Goal: Check status: Check status

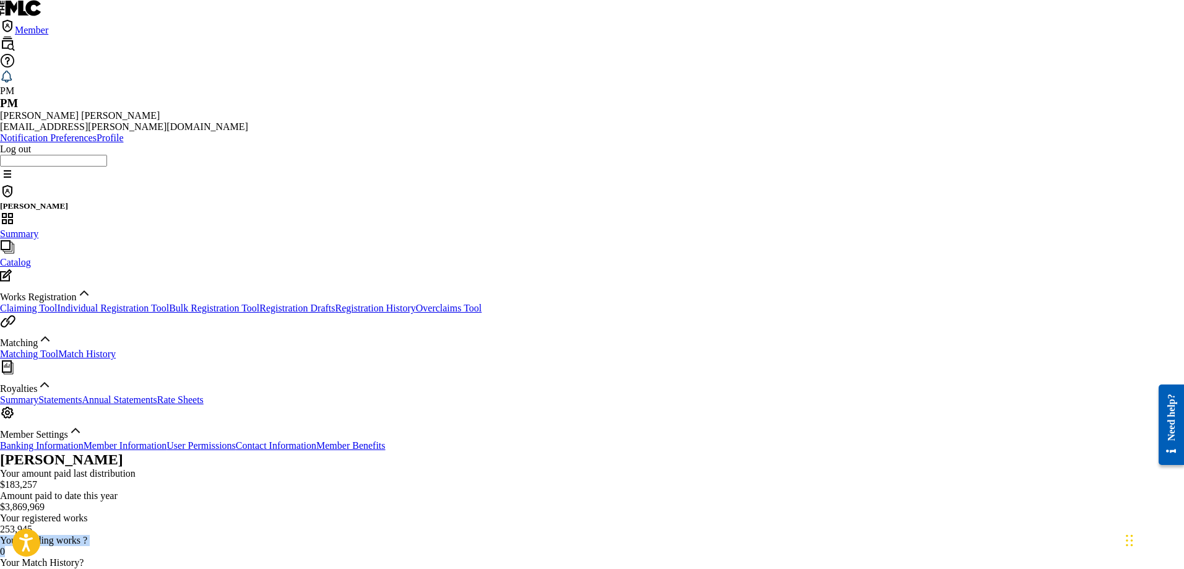
drag, startPoint x: 931, startPoint y: 172, endPoint x: 908, endPoint y: 139, distance: 40.5
click at [908, 535] on div "Your pending works ? 0" at bounding box center [592, 546] width 1184 height 22
click at [927, 546] on div "0" at bounding box center [592, 551] width 1184 height 11
drag, startPoint x: 929, startPoint y: 167, endPoint x: 915, endPoint y: 143, distance: 27.7
click at [915, 535] on div "Your pending works ? 0" at bounding box center [592, 546] width 1184 height 22
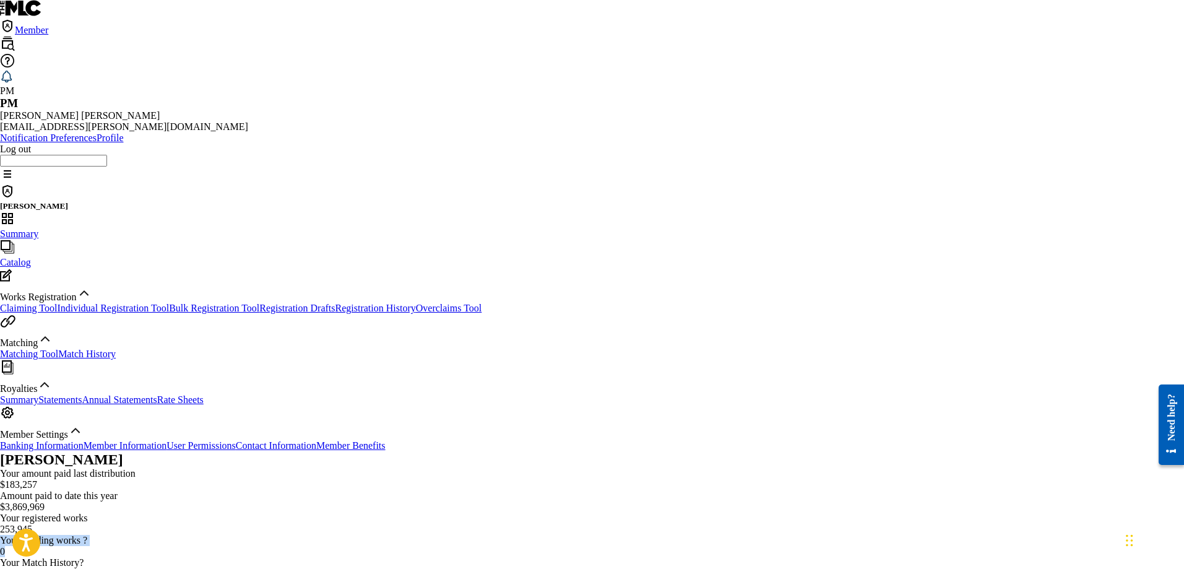
click at [992, 546] on div "0" at bounding box center [592, 551] width 1184 height 11
click at [985, 546] on div "0" at bounding box center [592, 551] width 1184 height 11
click at [87, 535] on span "?" at bounding box center [85, 540] width 4 height 11
click at [335, 303] on link "Registration History" at bounding box center [375, 308] width 80 height 11
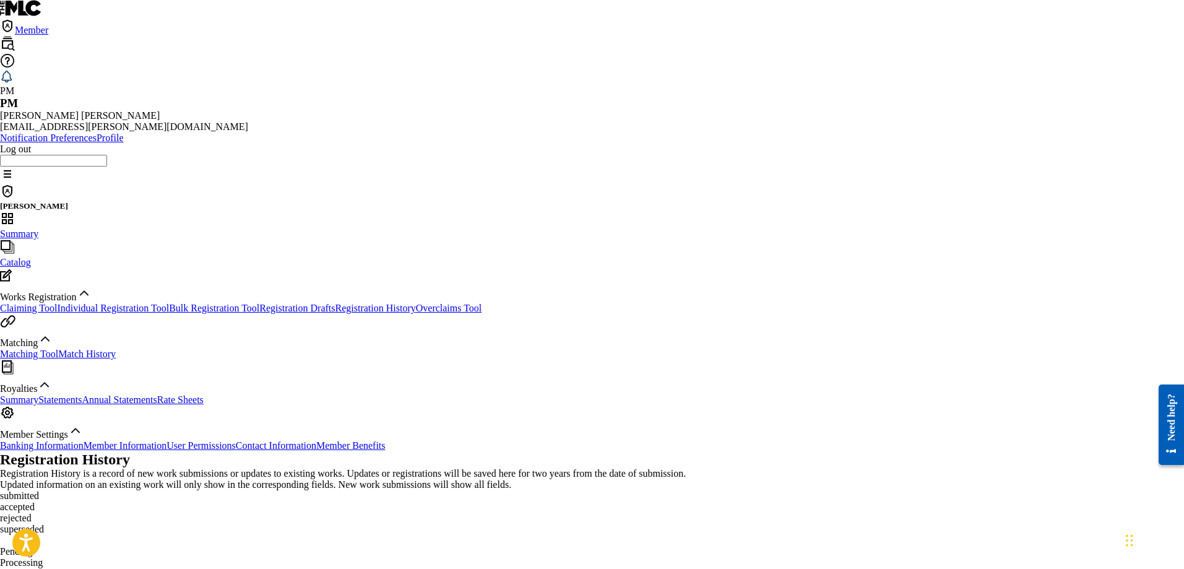
click at [375, 557] on p "Processing" at bounding box center [592, 562] width 1184 height 11
